Goal: Use online tool/utility: Utilize a website feature to perform a specific function

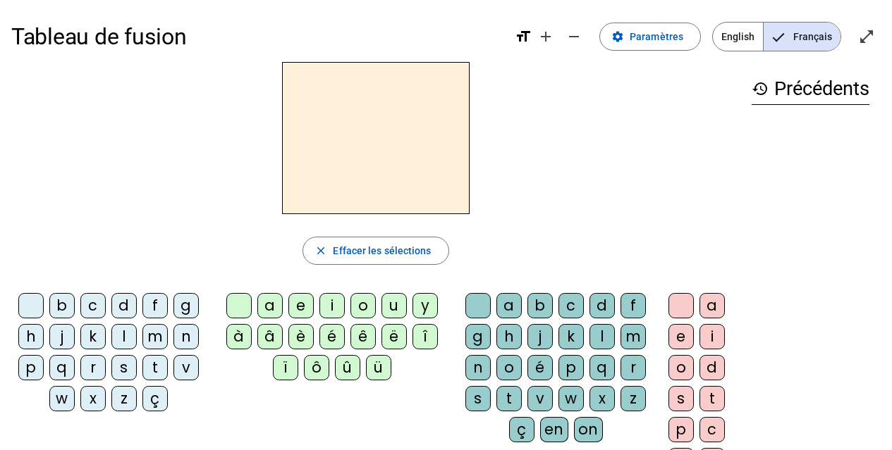
click at [31, 367] on div "p" at bounding box center [30, 367] width 25 height 25
click at [396, 306] on div "u" at bounding box center [393, 305] width 25 height 25
click at [636, 366] on div "r" at bounding box center [632, 367] width 25 height 25
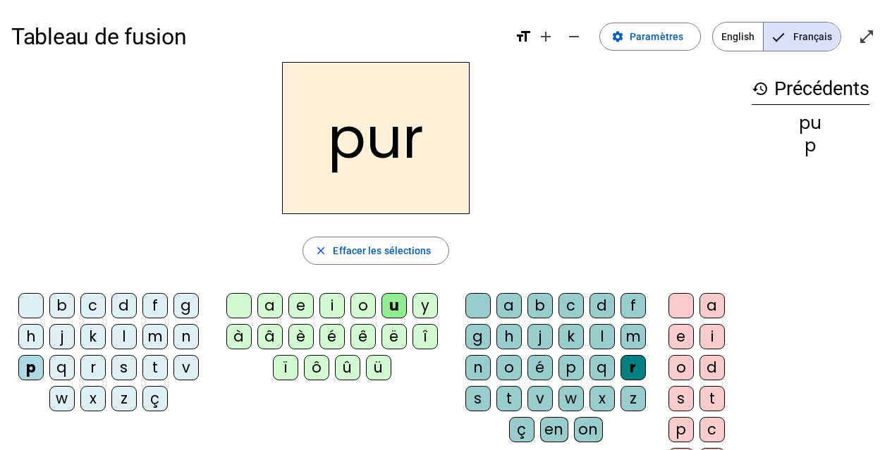
click at [124, 312] on div "d" at bounding box center [123, 305] width 25 height 25
click at [159, 338] on div "m" at bounding box center [154, 336] width 25 height 25
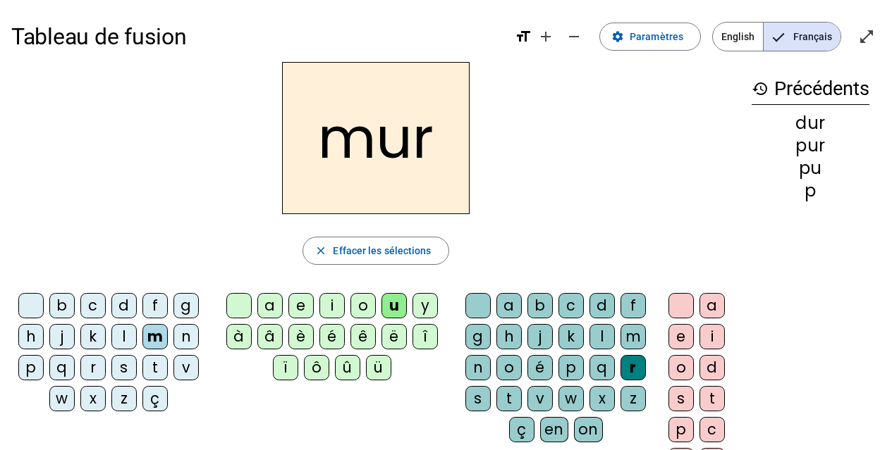
click at [123, 362] on div "s" at bounding box center [123, 367] width 25 height 25
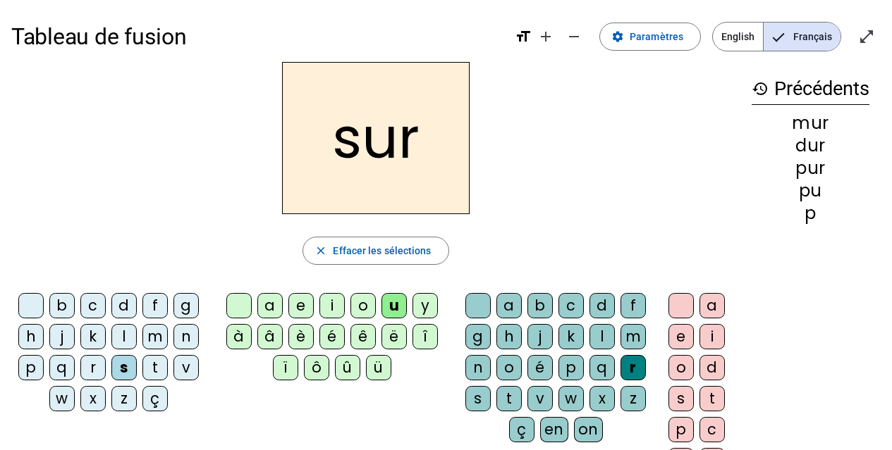
click at [478, 309] on div at bounding box center [477, 305] width 25 height 25
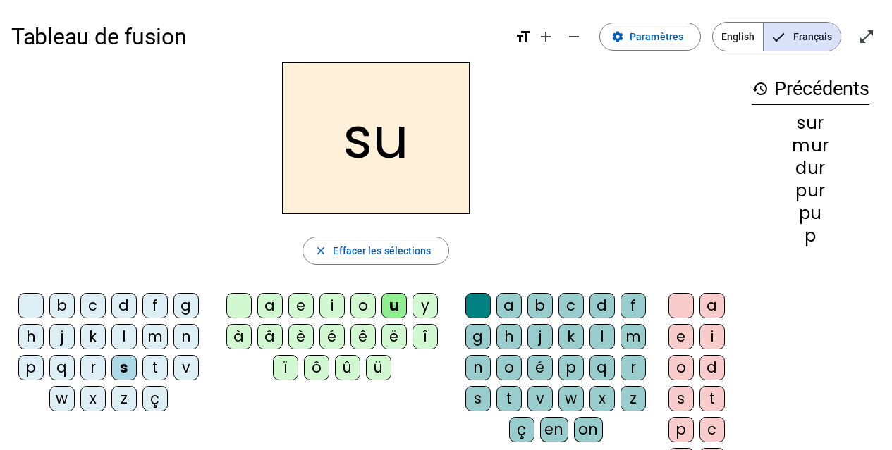
click at [67, 309] on div "b" at bounding box center [61, 305] width 25 height 25
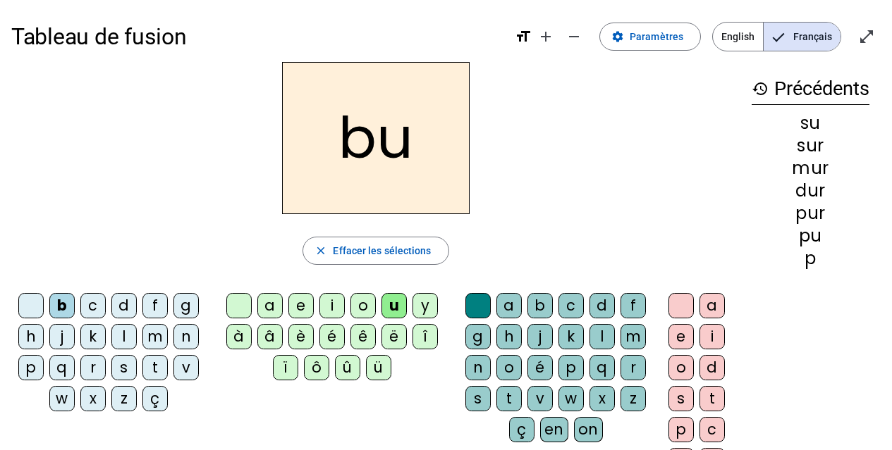
click at [185, 375] on div "v" at bounding box center [185, 367] width 25 height 25
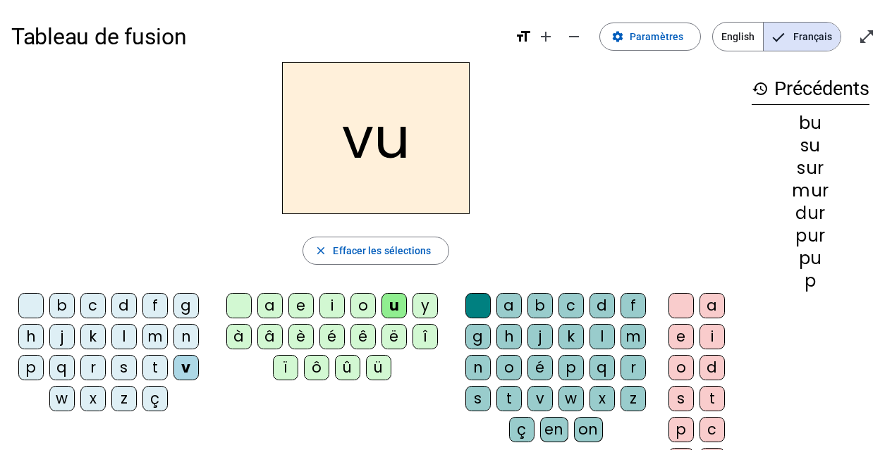
click at [265, 309] on div "a" at bounding box center [269, 305] width 25 height 25
drag, startPoint x: 128, startPoint y: 336, endPoint x: 136, endPoint y: 374, distance: 39.0
click at [127, 336] on div "l" at bounding box center [123, 336] width 25 height 25
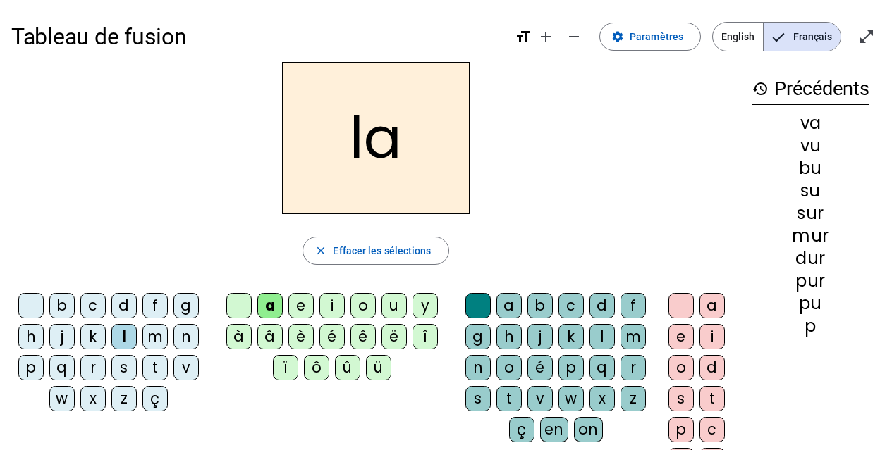
click at [159, 345] on div "m" at bounding box center [154, 336] width 25 height 25
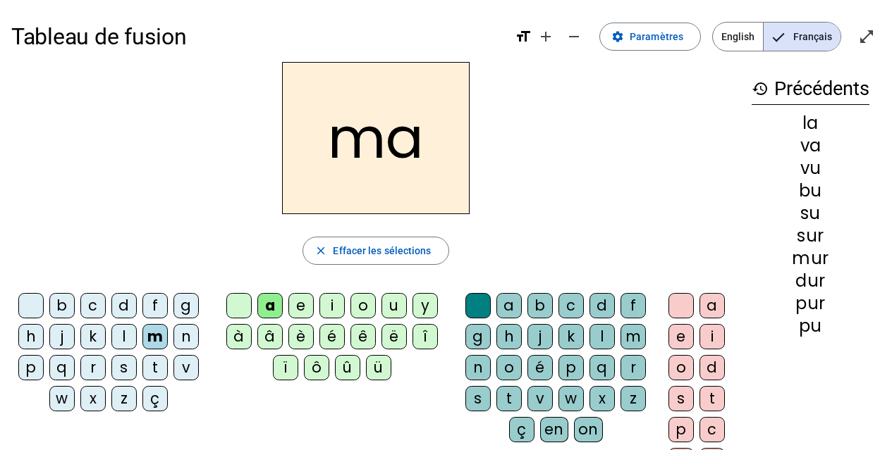
click at [297, 314] on div "e" at bounding box center [300, 305] width 25 height 25
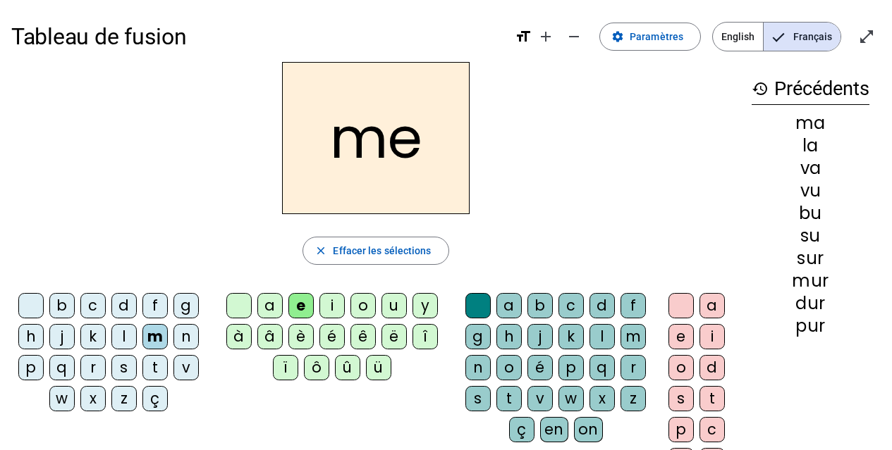
click at [130, 373] on div "s" at bounding box center [123, 367] width 25 height 25
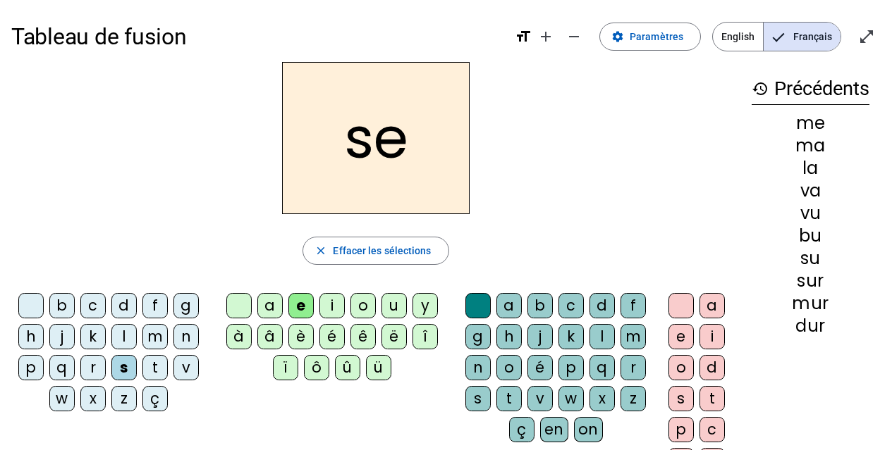
click at [133, 335] on div "l" at bounding box center [123, 336] width 25 height 25
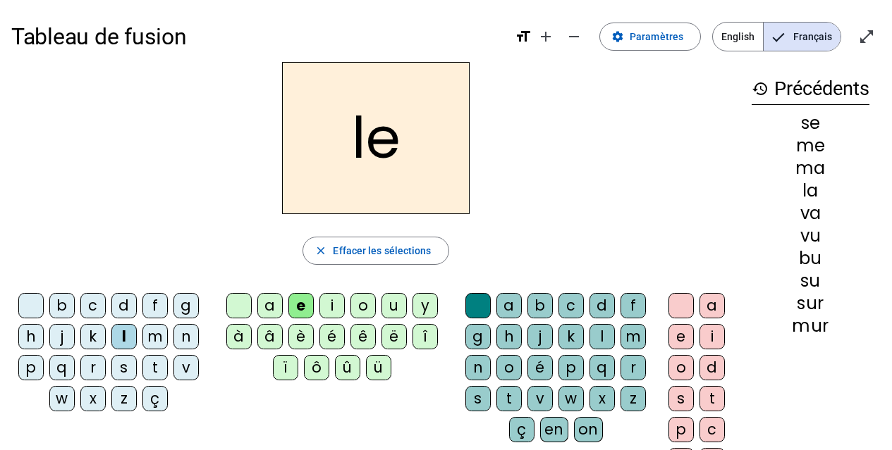
click at [185, 336] on div "n" at bounding box center [185, 336] width 25 height 25
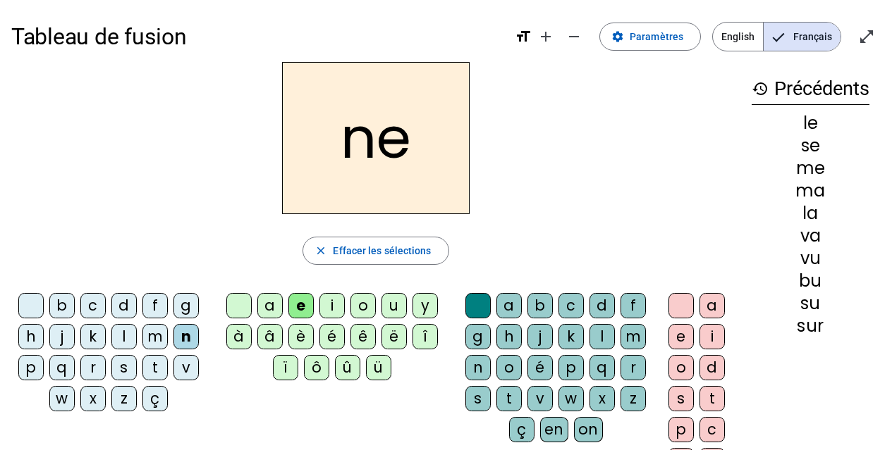
click at [336, 307] on div "i" at bounding box center [331, 305] width 25 height 25
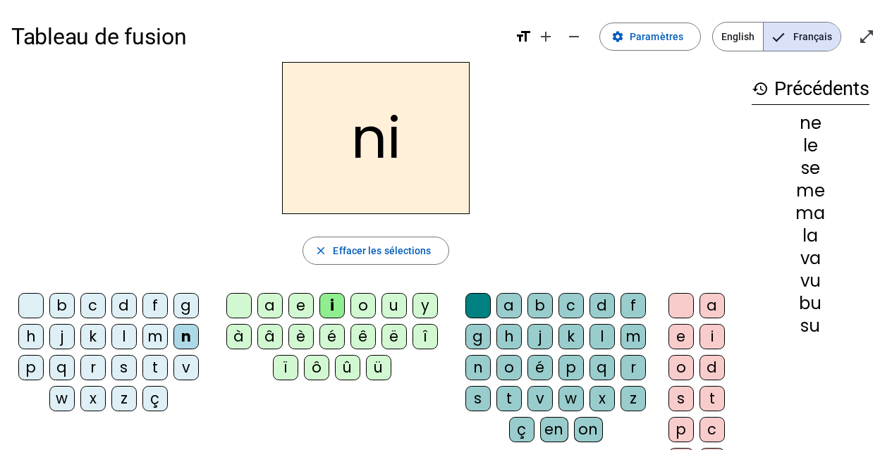
click at [123, 372] on div "s" at bounding box center [123, 367] width 25 height 25
click at [31, 338] on div "h" at bounding box center [30, 336] width 25 height 25
